Goal: Information Seeking & Learning: Learn about a topic

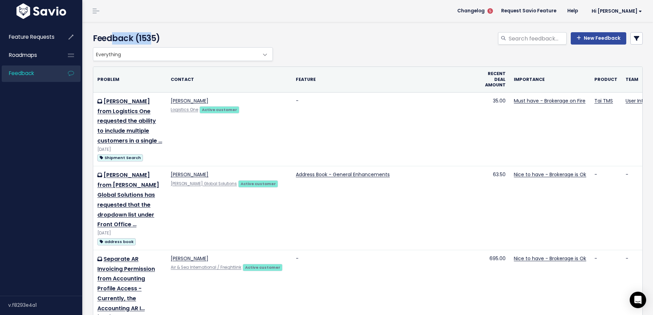
drag, startPoint x: 98, startPoint y: 39, endPoint x: 144, endPoint y: 39, distance: 45.9
click at [143, 39] on h4 "Feedback (1535)" at bounding box center [181, 38] width 177 height 12
click at [165, 34] on h4 "Feedback (1535)" at bounding box center [181, 38] width 177 height 12
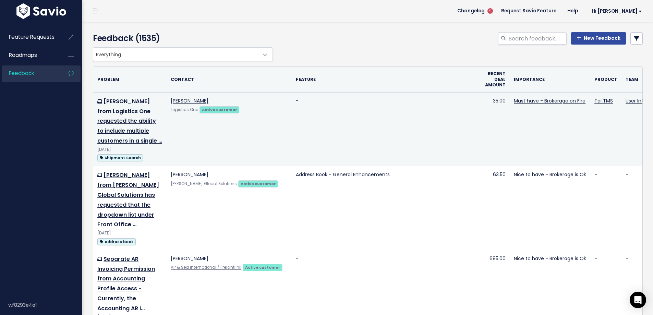
click at [131, 126] on td "Jonathan Madden from Logistics One requested the ability to include multiple cu…" at bounding box center [129, 129] width 73 height 74
click at [129, 119] on link "[PERSON_NAME] from Logistics One requested the ability to include multiple cust…" at bounding box center [129, 120] width 65 height 47
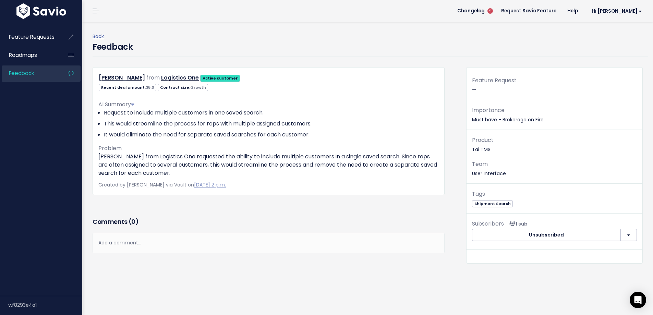
drag, startPoint x: 106, startPoint y: 156, endPoint x: 372, endPoint y: 171, distance: 266.1
click at [372, 171] on p "Jonathan Madden from Logistics One requested the ability to include multiple cu…" at bounding box center [268, 165] width 340 height 25
click at [127, 173] on p "Jonathan Madden from Logistics One requested the ability to include multiple cu…" at bounding box center [268, 165] width 340 height 25
click at [210, 171] on p "Jonathan Madden from Logistics One requested the ability to include multiple cu…" at bounding box center [268, 165] width 340 height 25
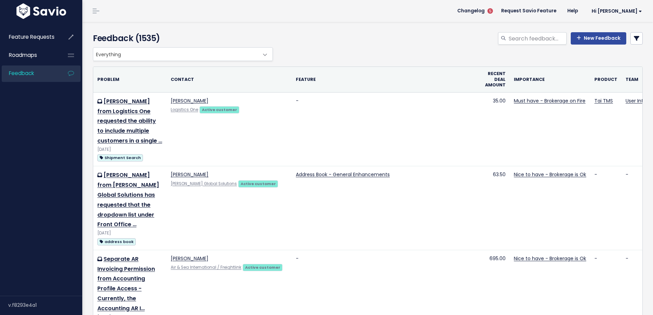
drag, startPoint x: 142, startPoint y: 35, endPoint x: 187, endPoint y: 32, distance: 45.4
click at [186, 32] on div "Feedback (1535) New Feedback" at bounding box center [366, 34] width 569 height 25
click at [187, 35] on h4 "Feedback (1535)" at bounding box center [181, 38] width 177 height 12
